Goal: Task Accomplishment & Management: Manage account settings

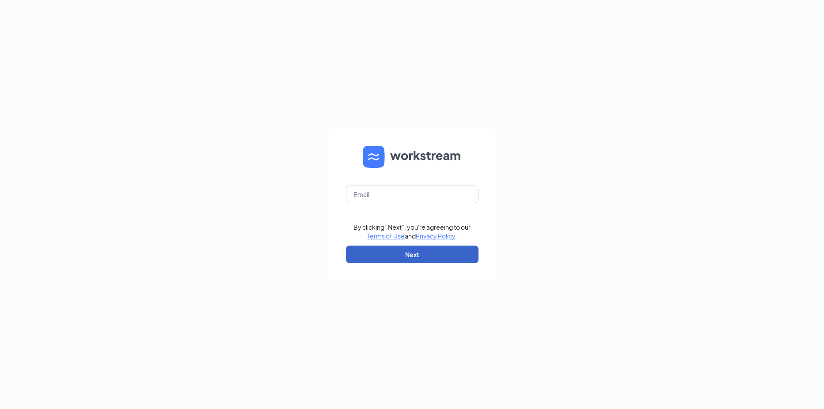
click at [404, 258] on button "Next" at bounding box center [412, 255] width 133 height 18
drag, startPoint x: 405, startPoint y: 200, endPoint x: 400, endPoint y: 199, distance: 4.4
click at [403, 199] on input "text" at bounding box center [412, 195] width 133 height 18
type input "[EMAIL_ADDRESS][DOMAIN_NAME]"
click at [397, 256] on button "Next" at bounding box center [412, 255] width 133 height 18
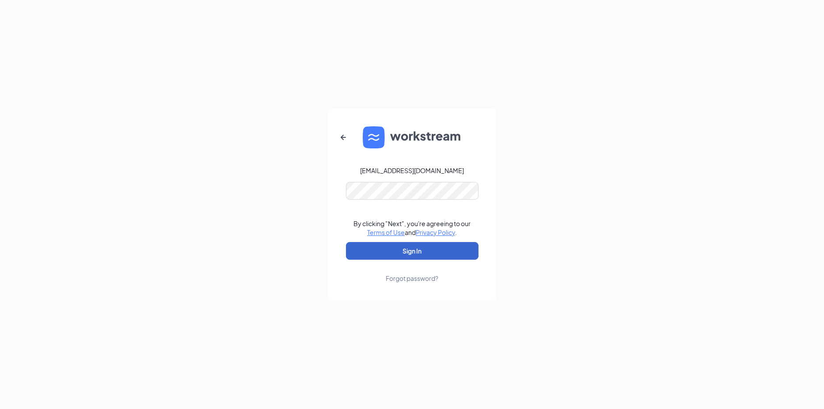
click at [412, 255] on button "Sign In" at bounding box center [412, 251] width 133 height 18
click at [408, 254] on button "Sign In" at bounding box center [412, 251] width 133 height 18
click at [382, 245] on button "Sign In" at bounding box center [412, 251] width 133 height 18
click at [348, 135] on icon "ArrowLeftNew" at bounding box center [343, 137] width 11 height 11
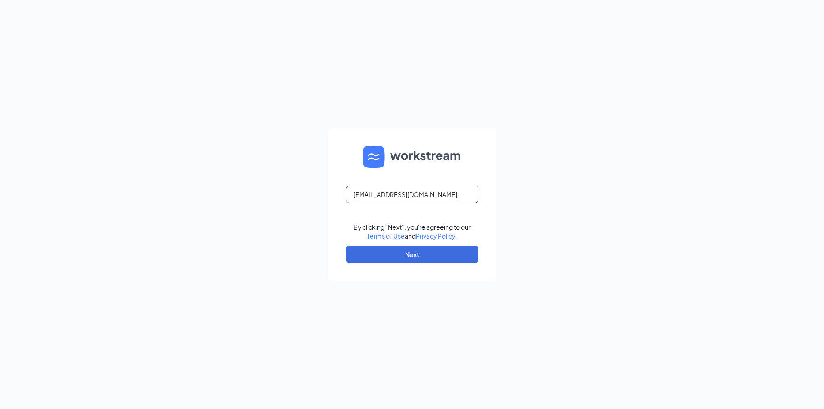
drag, startPoint x: 404, startPoint y: 197, endPoint x: 221, endPoint y: 185, distance: 183.3
click at [219, 186] on div "[EMAIL_ADDRESS][DOMAIN_NAME] By clicking "Next", you're agreeing to our Terms o…" at bounding box center [412, 204] width 824 height 409
click at [390, 191] on input "text" at bounding box center [412, 195] width 133 height 18
type input "[EMAIL_ADDRESS][DOMAIN_NAME]"
click at [380, 256] on button "Next" at bounding box center [412, 255] width 133 height 18
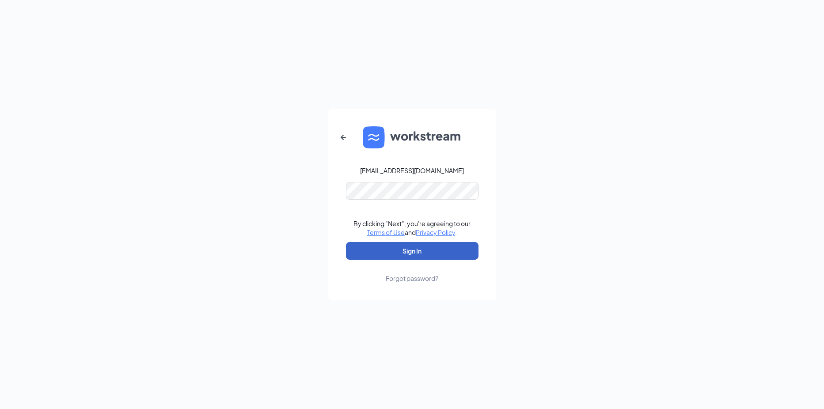
click at [420, 245] on button "Sign In" at bounding box center [412, 251] width 133 height 18
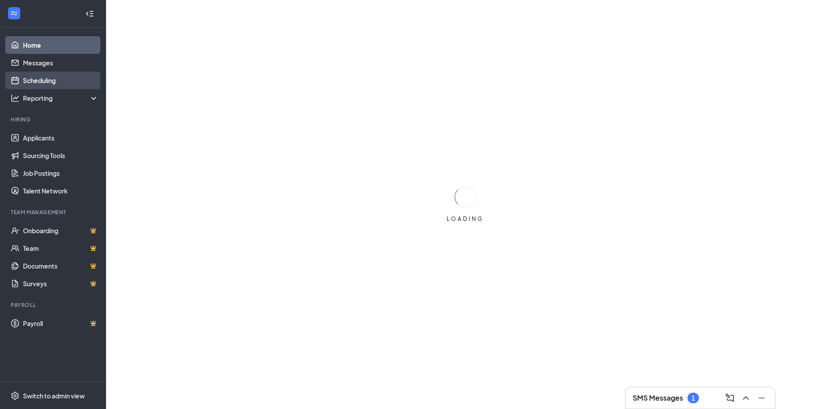
click at [37, 80] on link "Scheduling" at bounding box center [61, 81] width 76 height 18
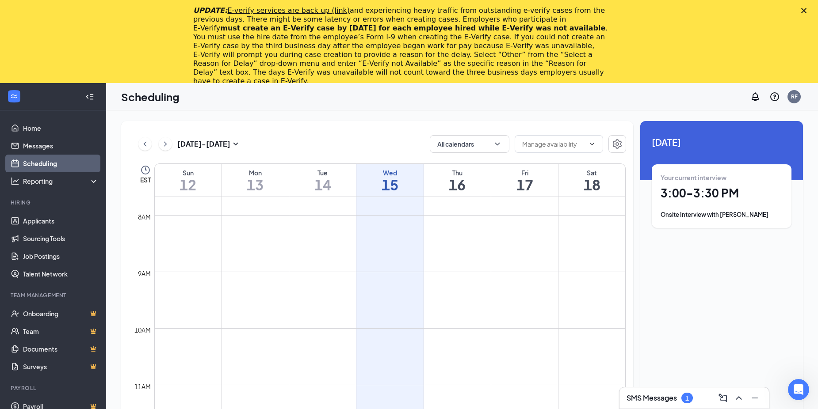
click at [806, 9] on polygon "Close" at bounding box center [803, 10] width 5 height 5
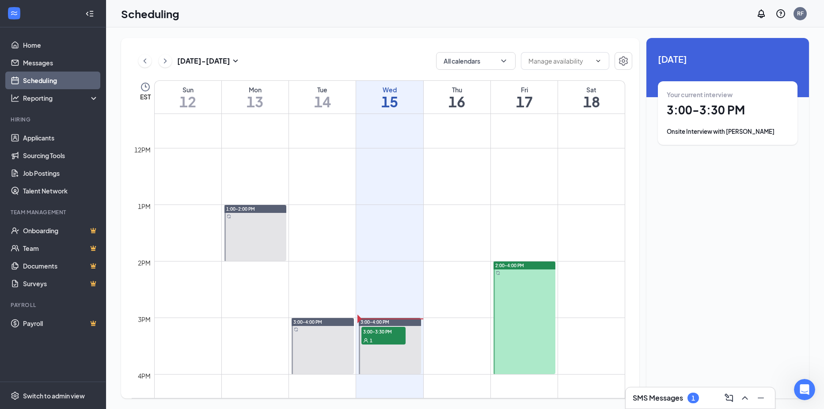
scroll to position [700, 0]
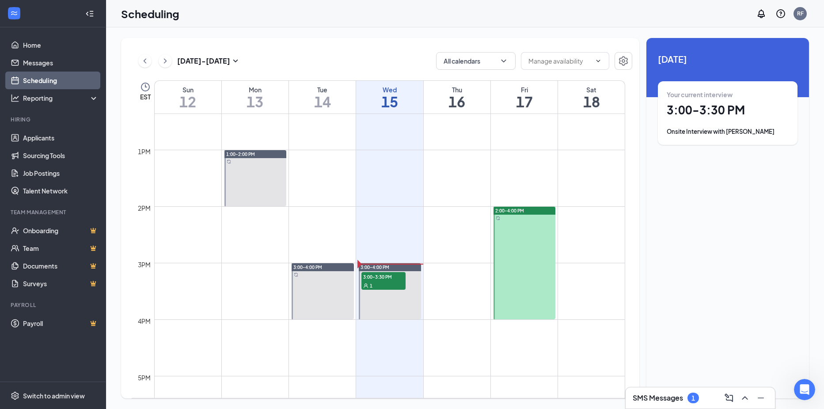
click at [540, 261] on div at bounding box center [525, 263] width 62 height 113
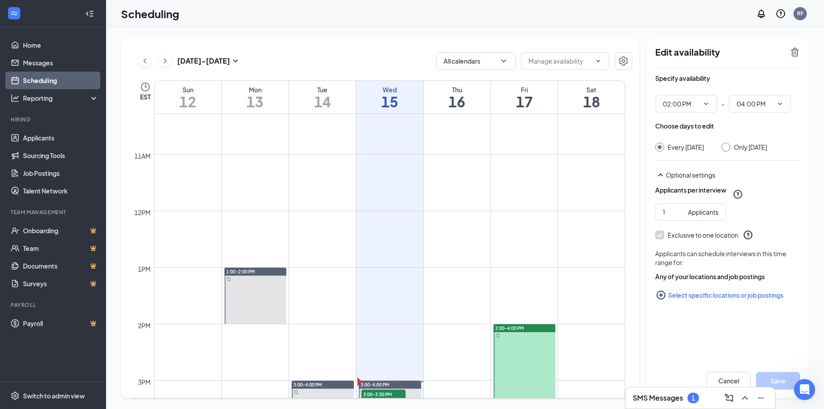
scroll to position [539, 0]
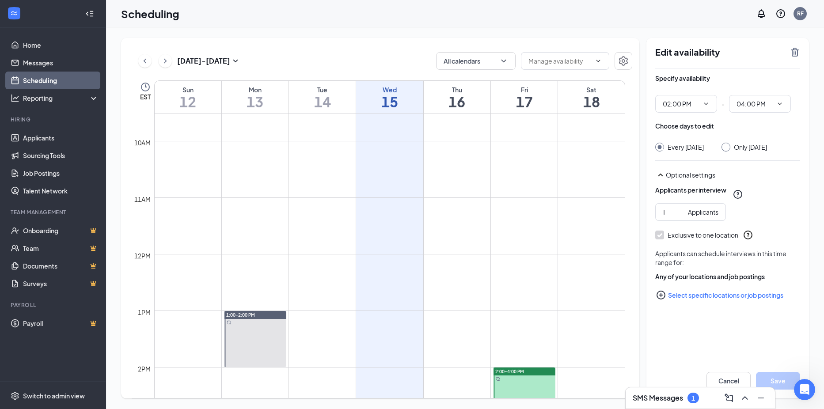
drag, startPoint x: 243, startPoint y: 320, endPoint x: 276, endPoint y: 312, distance: 33.9
click at [243, 320] on div at bounding box center [256, 339] width 62 height 56
drag, startPoint x: 270, startPoint y: 332, endPoint x: 262, endPoint y: 328, distance: 8.5
click at [263, 333] on div at bounding box center [256, 339] width 62 height 56
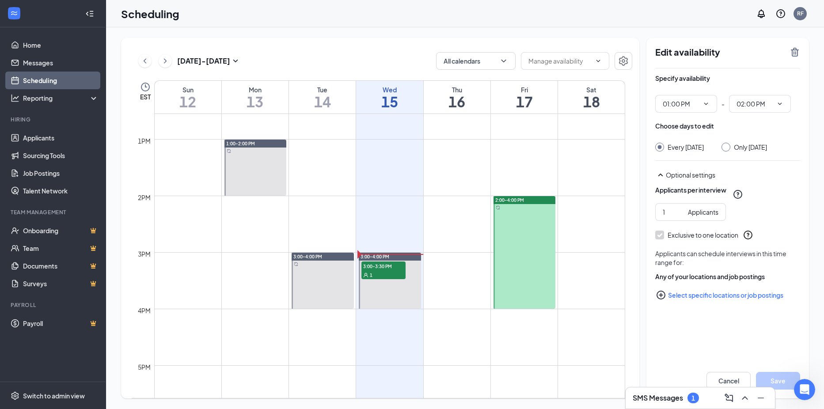
scroll to position [716, 0]
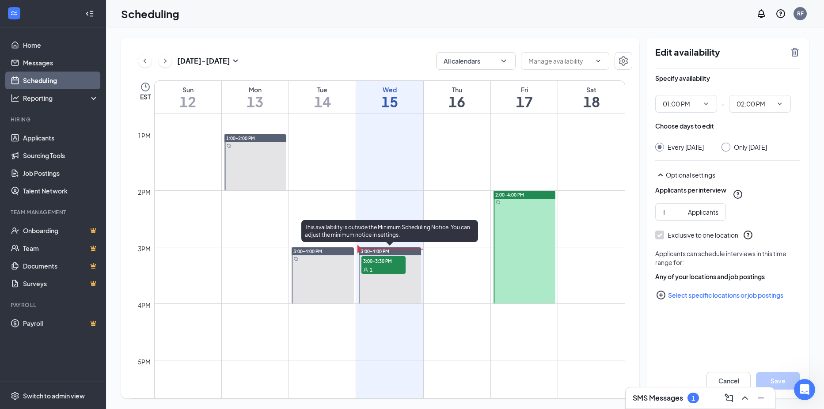
drag, startPoint x: 392, startPoint y: 263, endPoint x: 389, endPoint y: 270, distance: 7.3
click at [389, 270] on div "3:00-3:30 PM 1" at bounding box center [384, 265] width 44 height 18
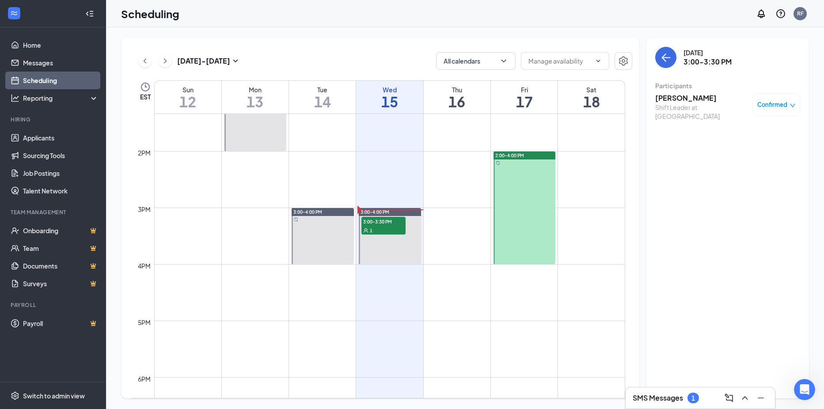
scroll to position [676, 0]
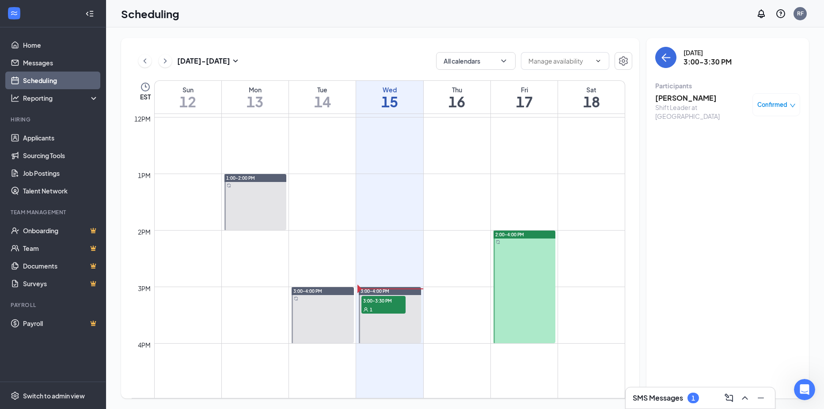
click at [615, 95] on h1 "18" at bounding box center [591, 101] width 67 height 15
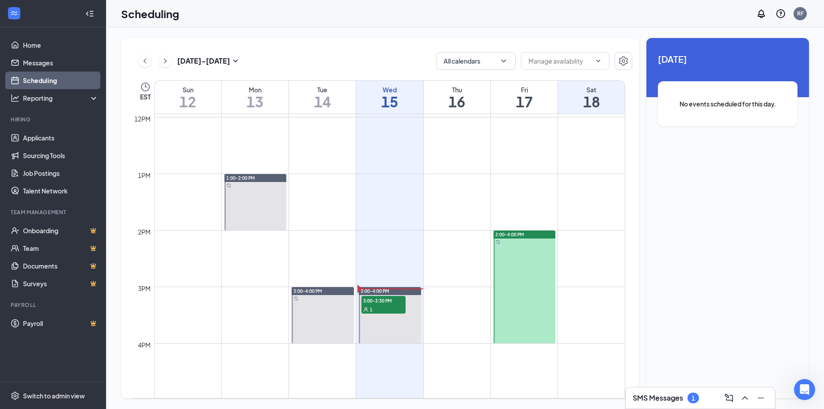
click at [415, 154] on td at bounding box center [389, 152] width 471 height 14
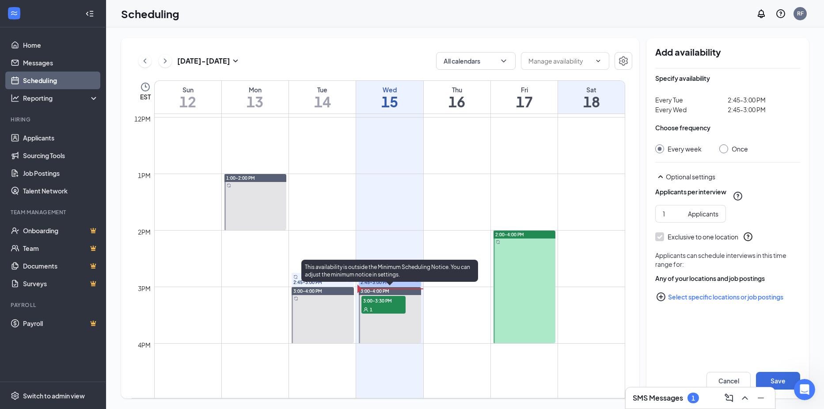
click at [371, 301] on span "3:00-3:30 PM" at bounding box center [384, 300] width 44 height 9
